Goal: Task Accomplishment & Management: Use online tool/utility

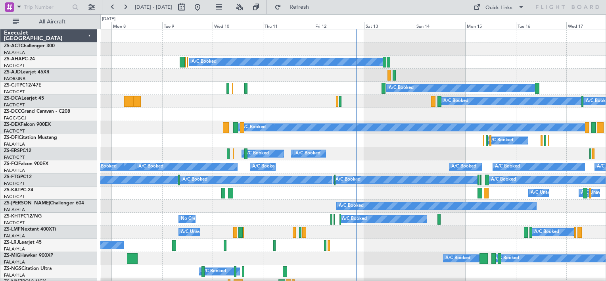
click at [487, 141] on div at bounding box center [487, 140] width 2 height 11
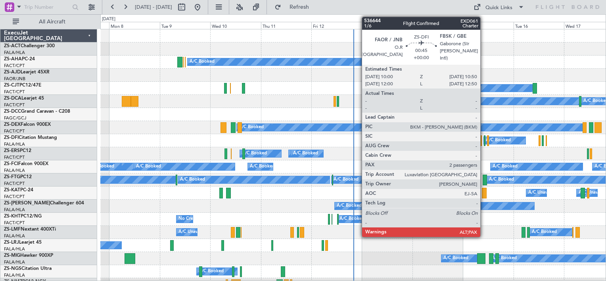
click at [484, 143] on div at bounding box center [485, 140] width 2 height 11
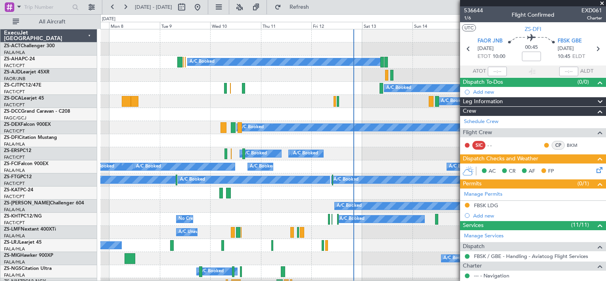
click at [600, 2] on span at bounding box center [602, 3] width 8 height 7
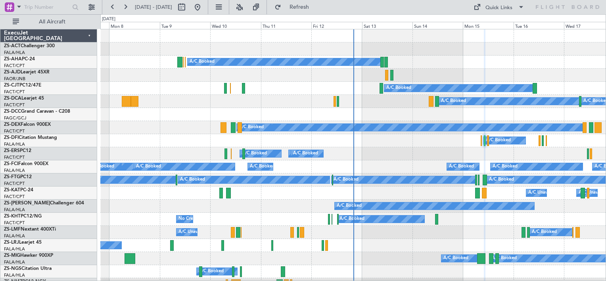
type input "0"
